Goal: Use online tool/utility: Utilize a website feature to perform a specific function

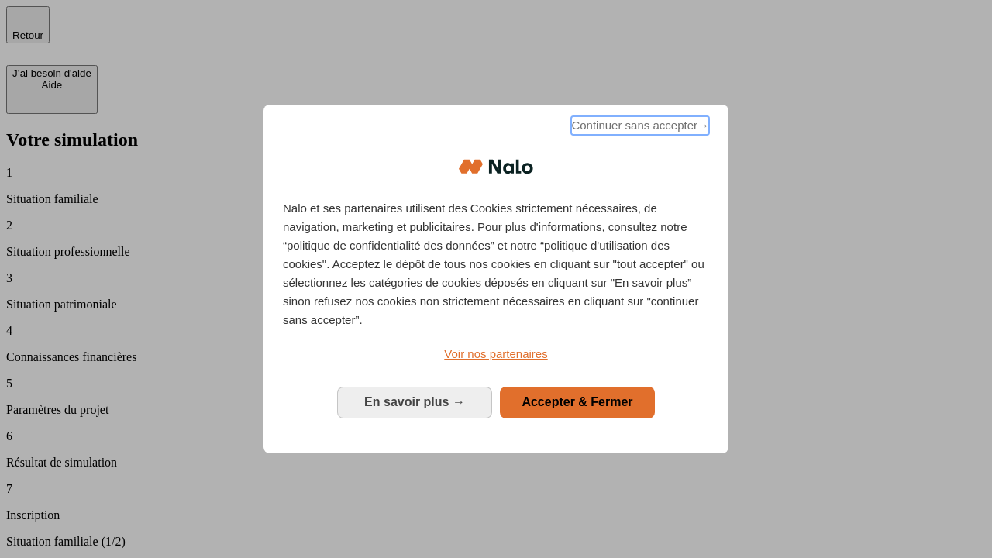
click at [639, 128] on span "Continuer sans accepter →" at bounding box center [640, 125] width 138 height 19
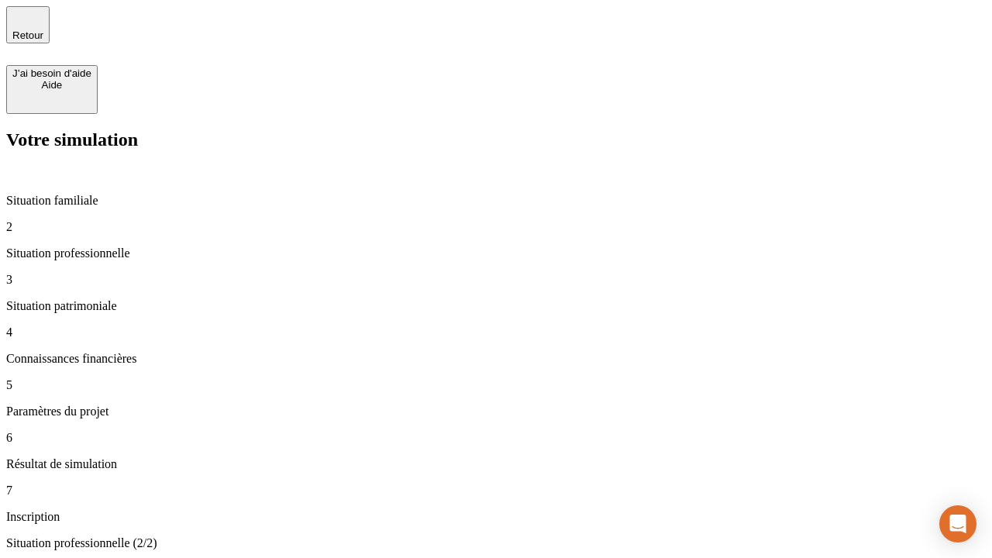
type input "30 000"
